Goal: Task Accomplishment & Management: Manage account settings

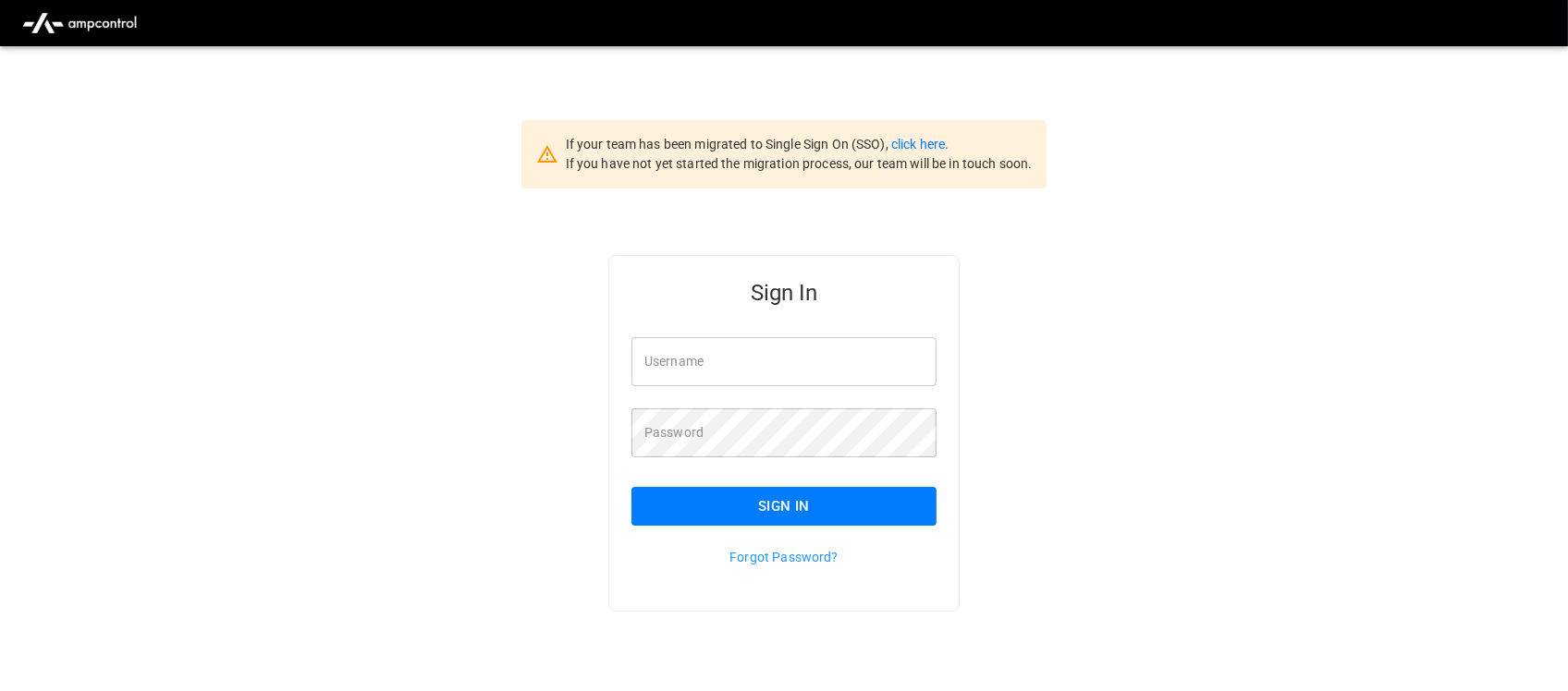
type input "**********"
click at [811, 365] on input "**********" at bounding box center [784, 362] width 305 height 49
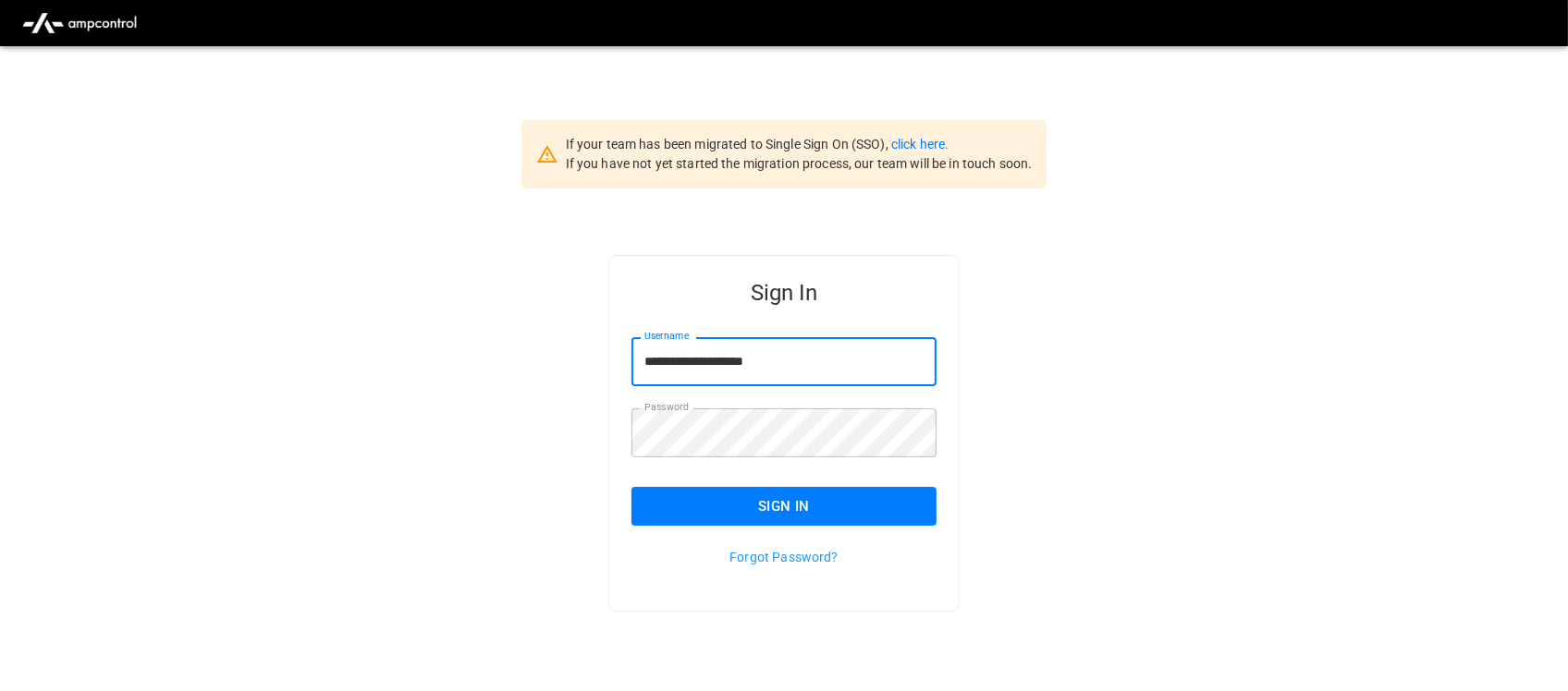
click at [788, 502] on button "Sign In" at bounding box center [784, 507] width 305 height 39
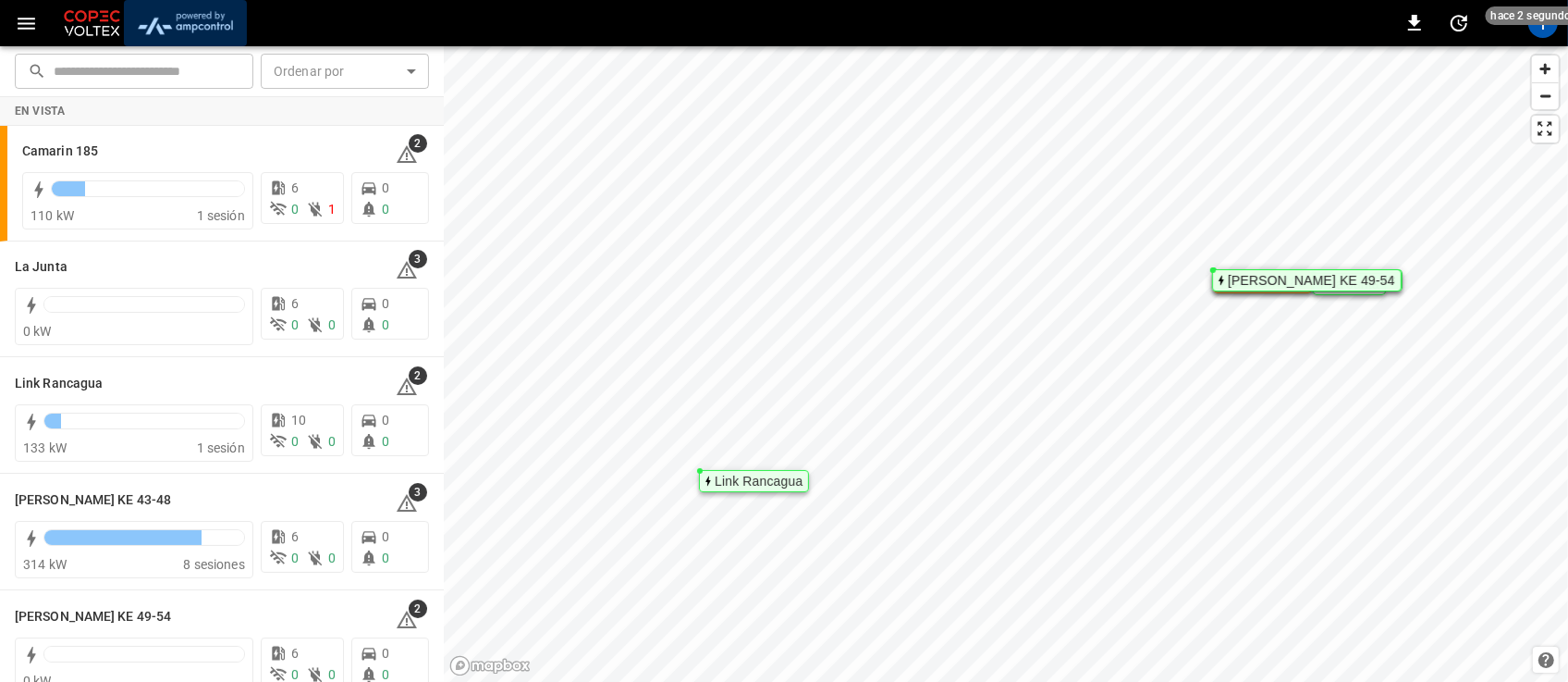
click at [208, 23] on img "menu" at bounding box center [184, 23] width 108 height 35
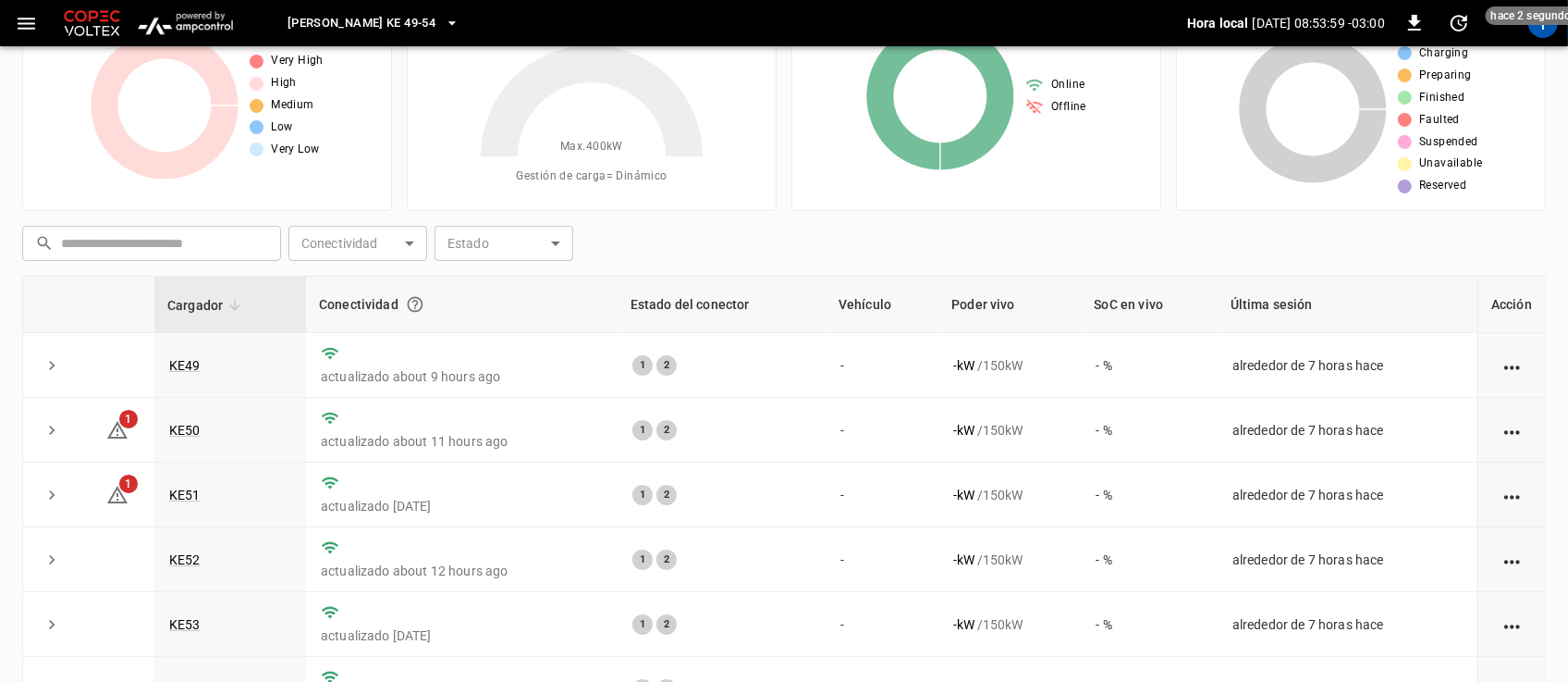
scroll to position [243, 0]
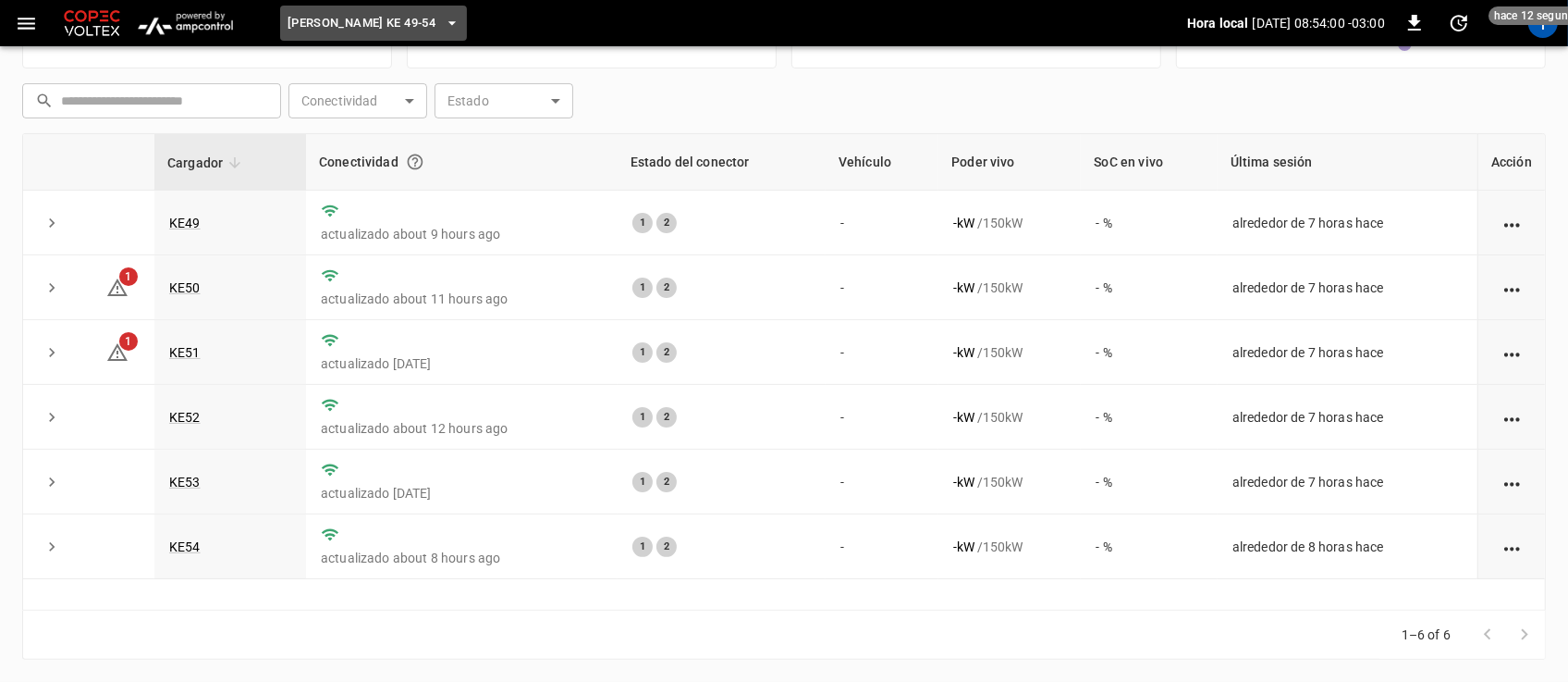
click at [443, 25] on icon "button" at bounding box center [451, 22] width 18 height 18
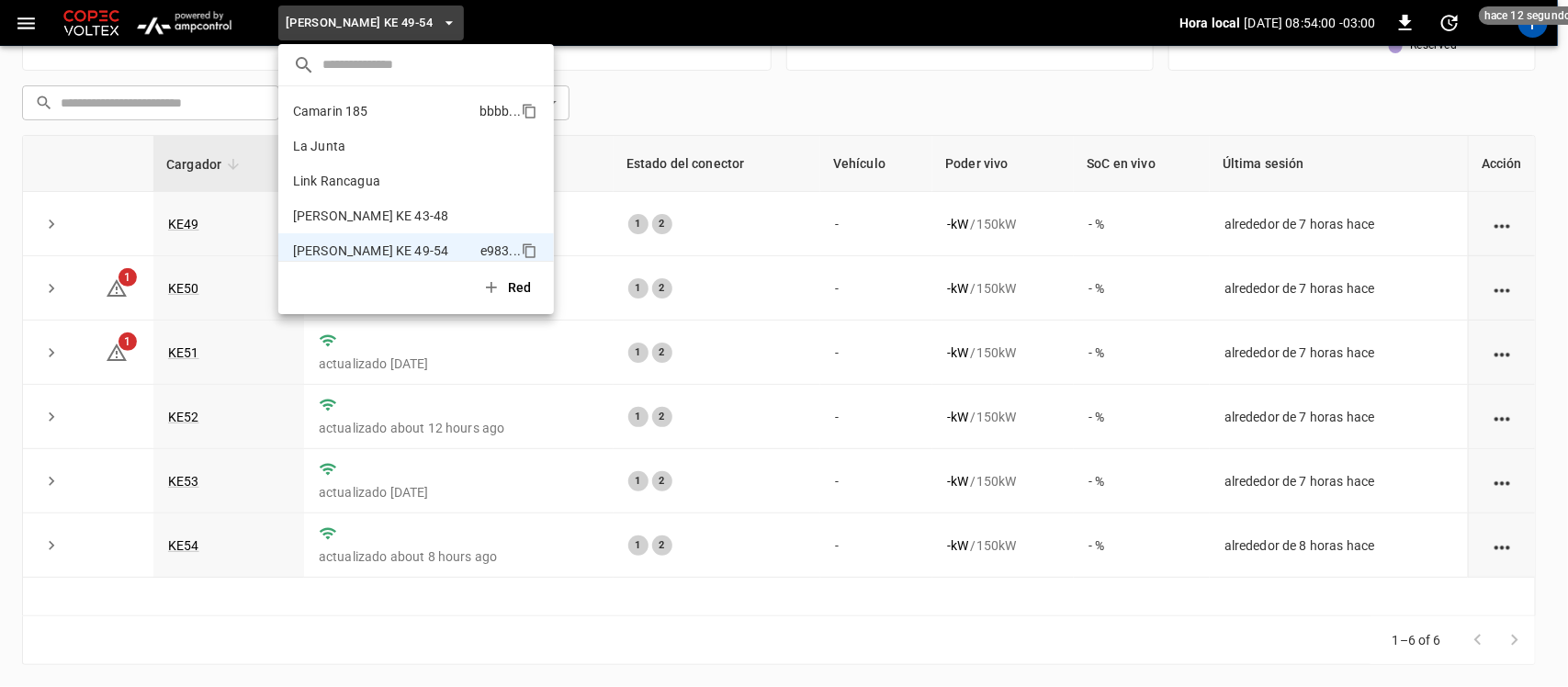
scroll to position [14, 0]
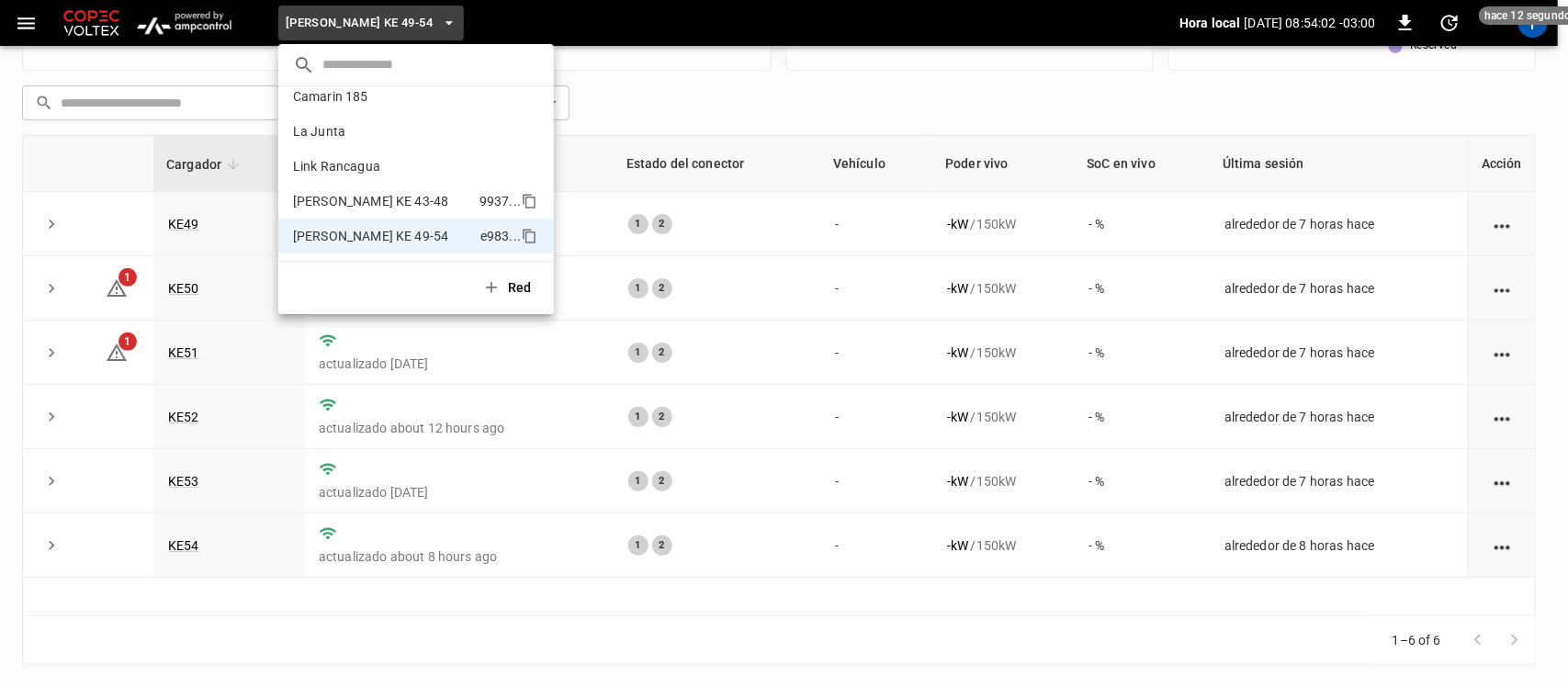
click at [382, 203] on p "[PERSON_NAME] KE 43-48" at bounding box center [383, 201] width 179 height 18
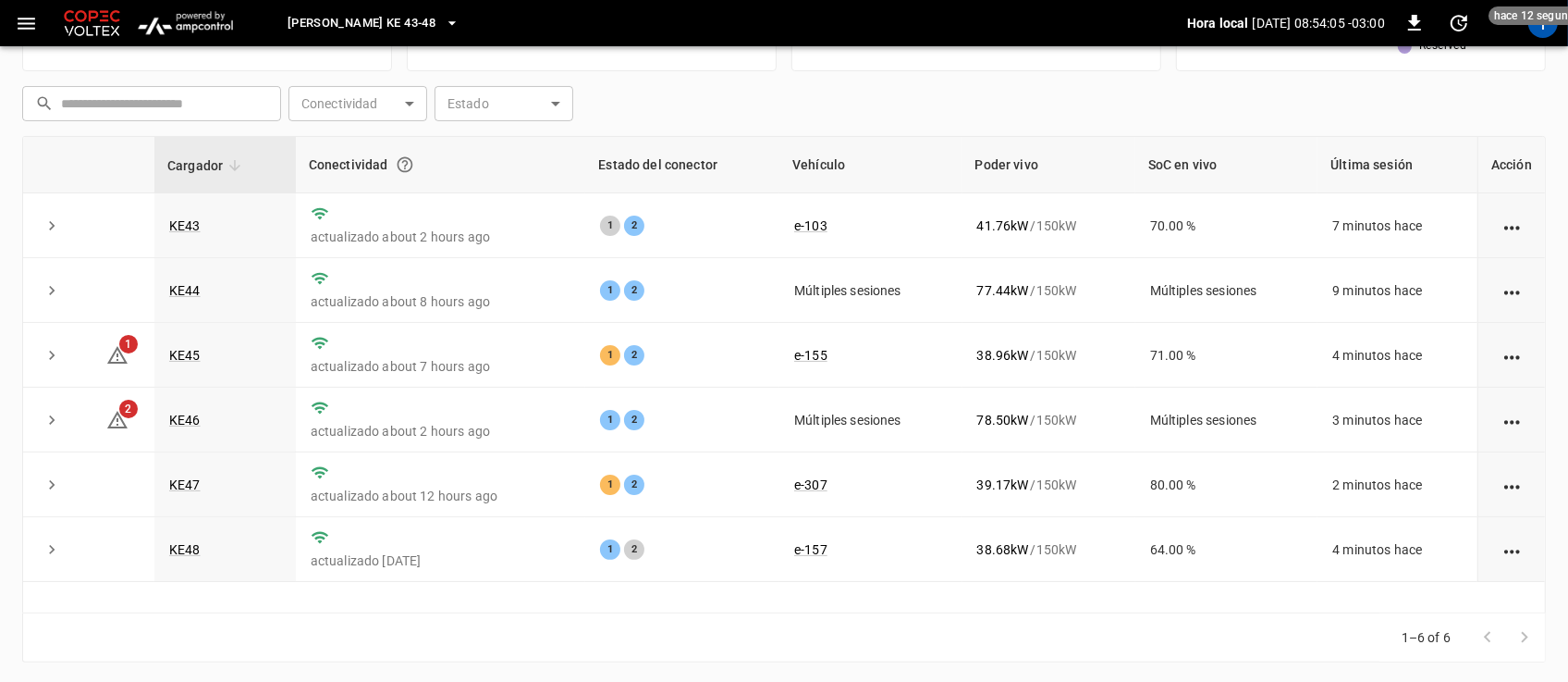
click at [443, 17] on icon "button" at bounding box center [451, 22] width 18 height 18
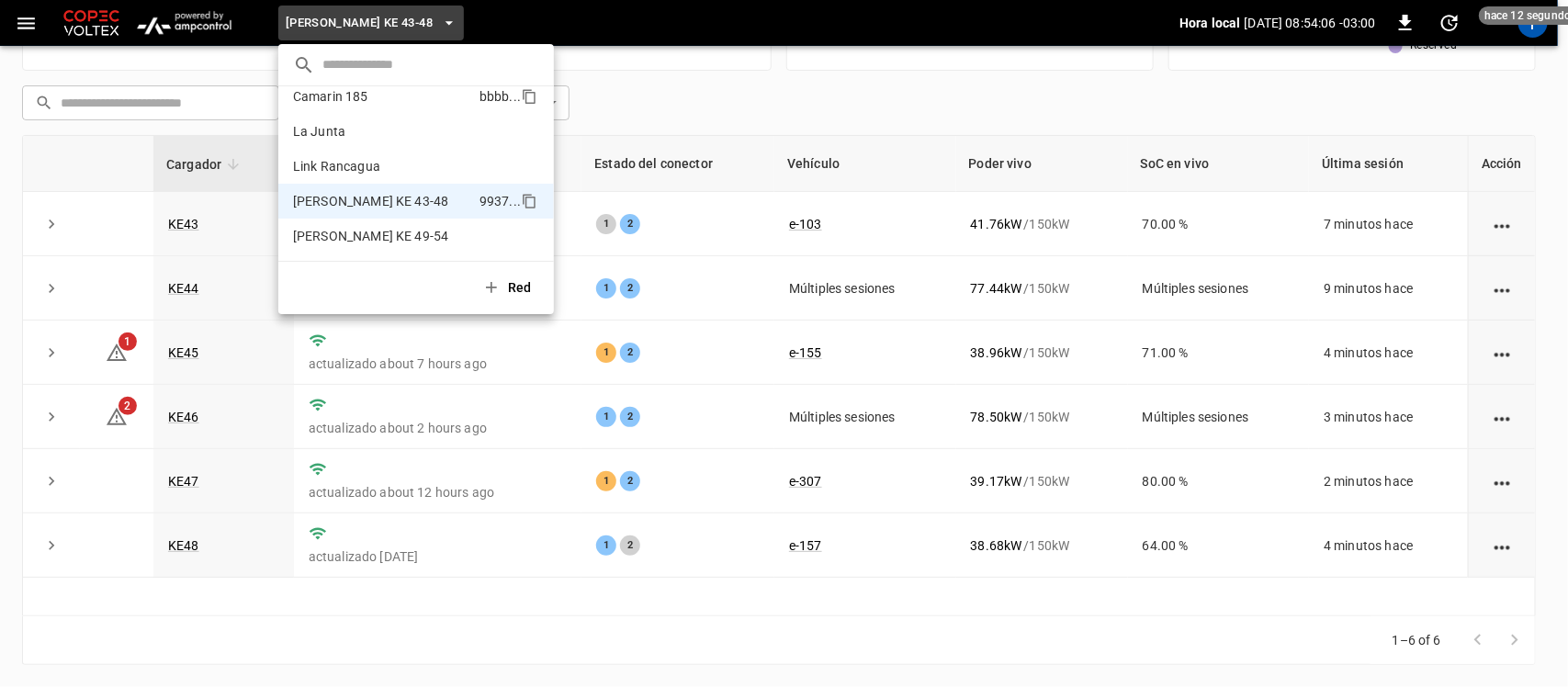
click at [365, 108] on li "Camarin 185 bbbb ..." at bounding box center [417, 96] width 276 height 35
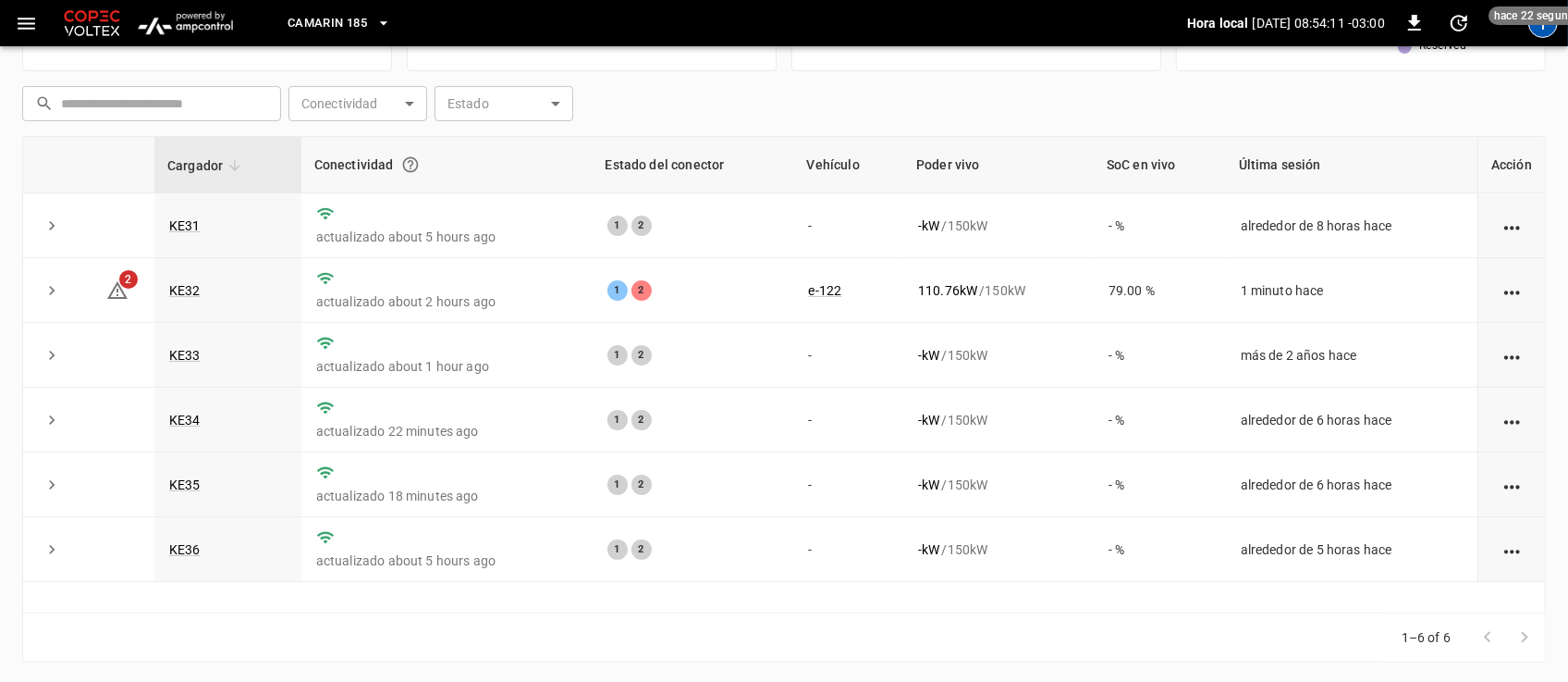
click at [1550, 28] on div "T" at bounding box center [1543, 23] width 29 height 29
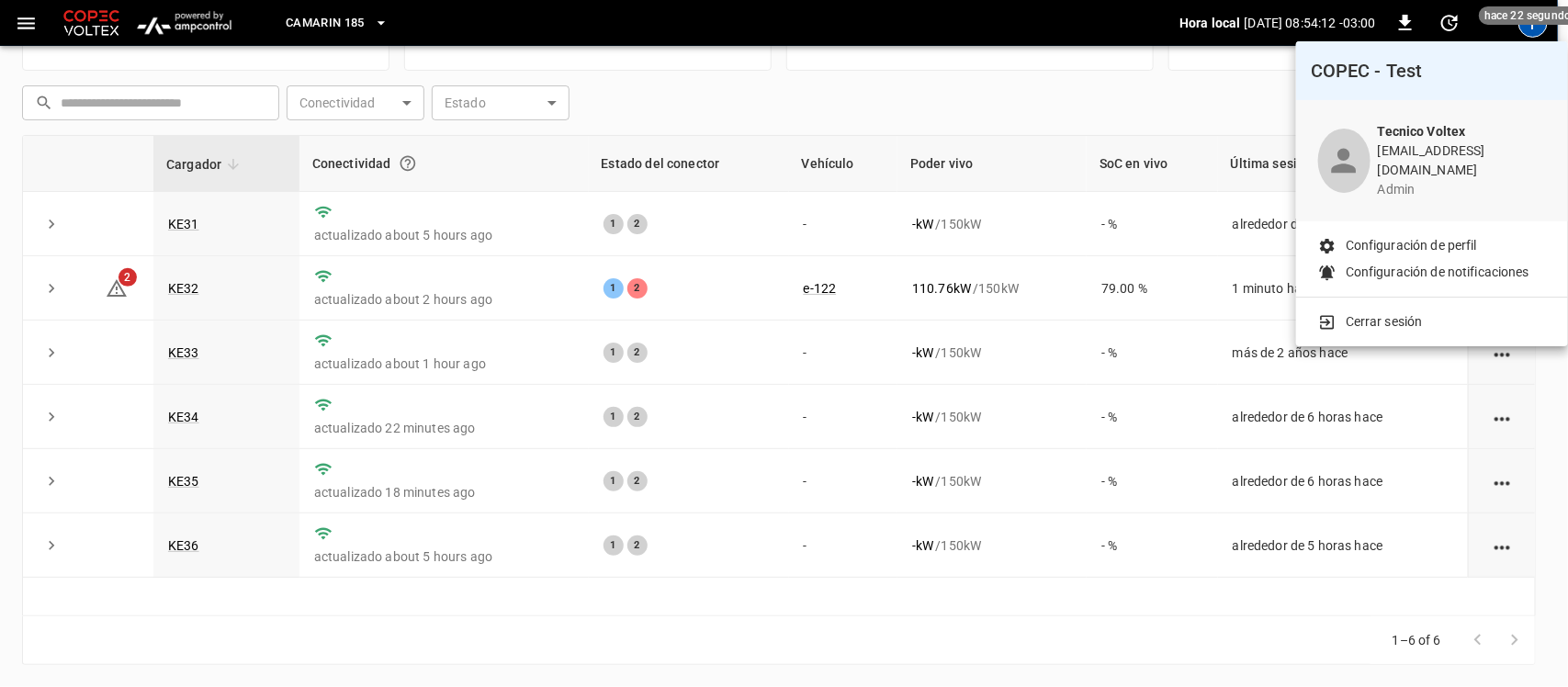
click at [1393, 313] on p "Cerrar sesión" at bounding box center [1384, 322] width 77 height 19
